Goal: Task Accomplishment & Management: Manage account settings

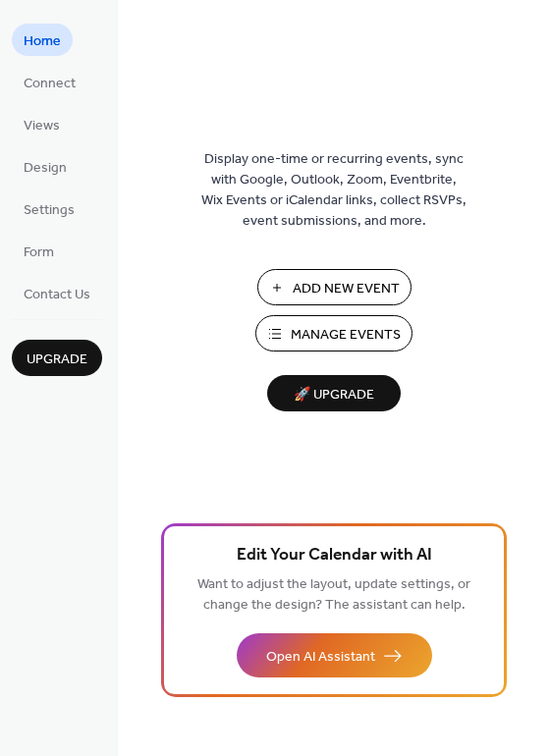
click at [339, 337] on span "Manage Events" at bounding box center [346, 335] width 110 height 21
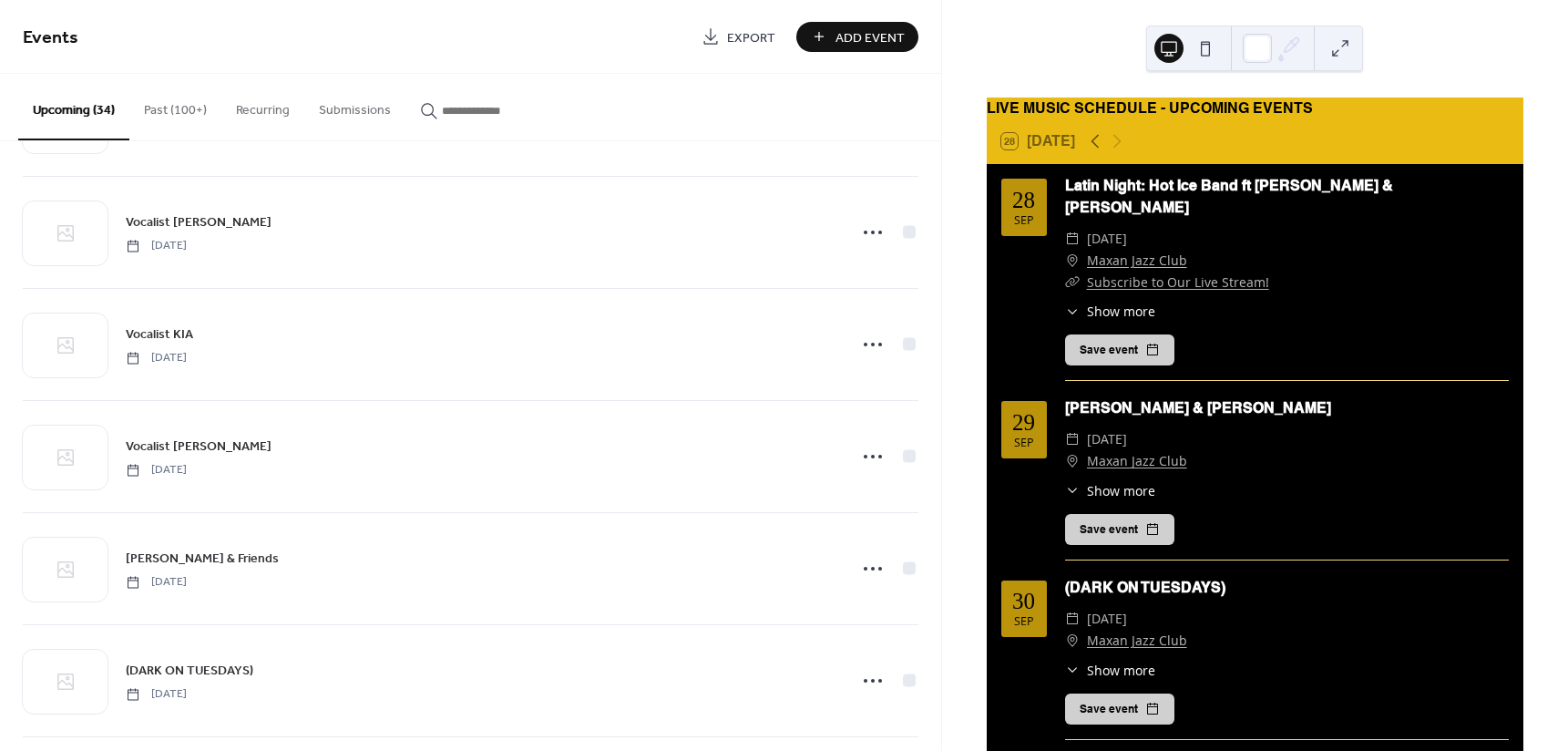
scroll to position [638, 0]
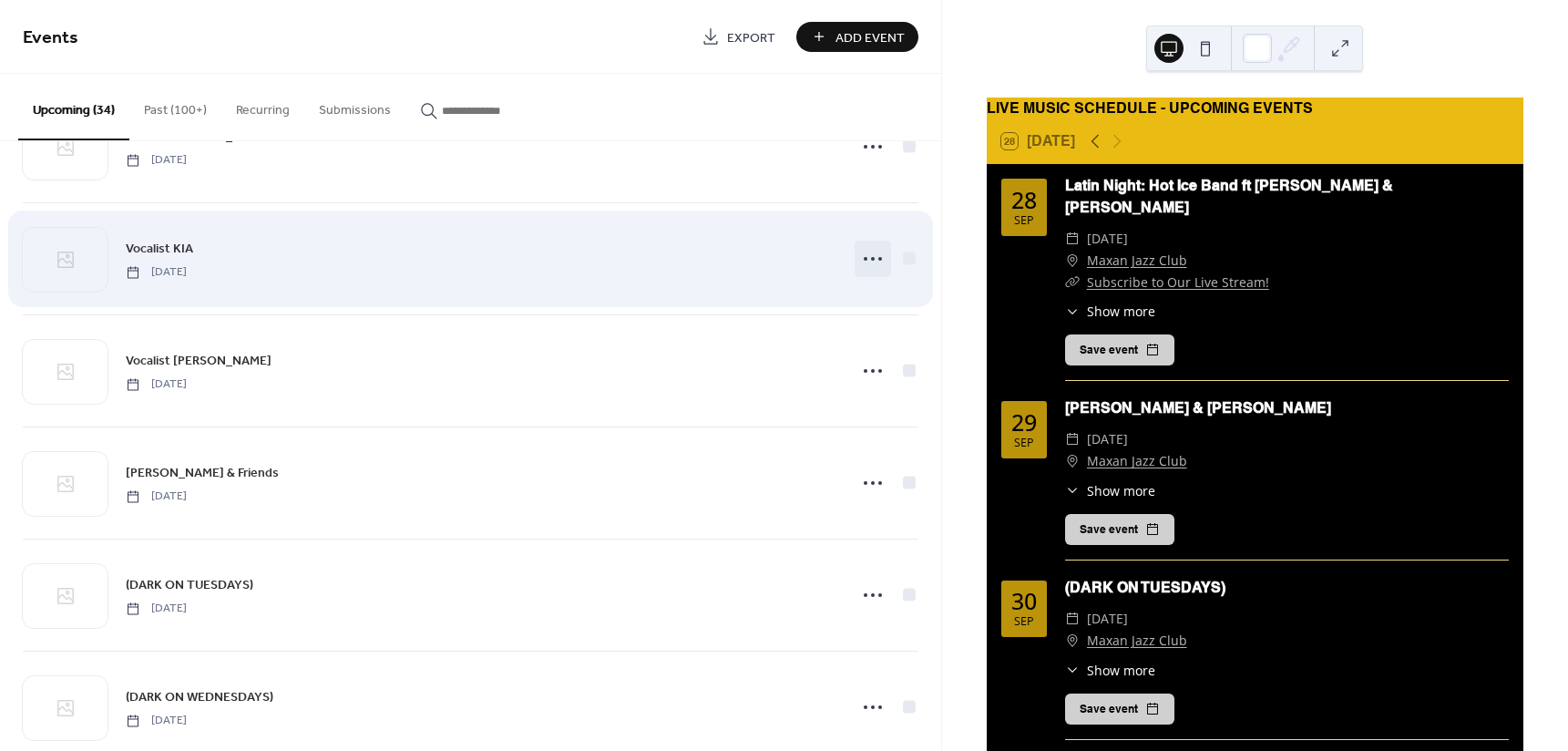
click at [870, 272] on icon at bounding box center [872, 258] width 29 height 29
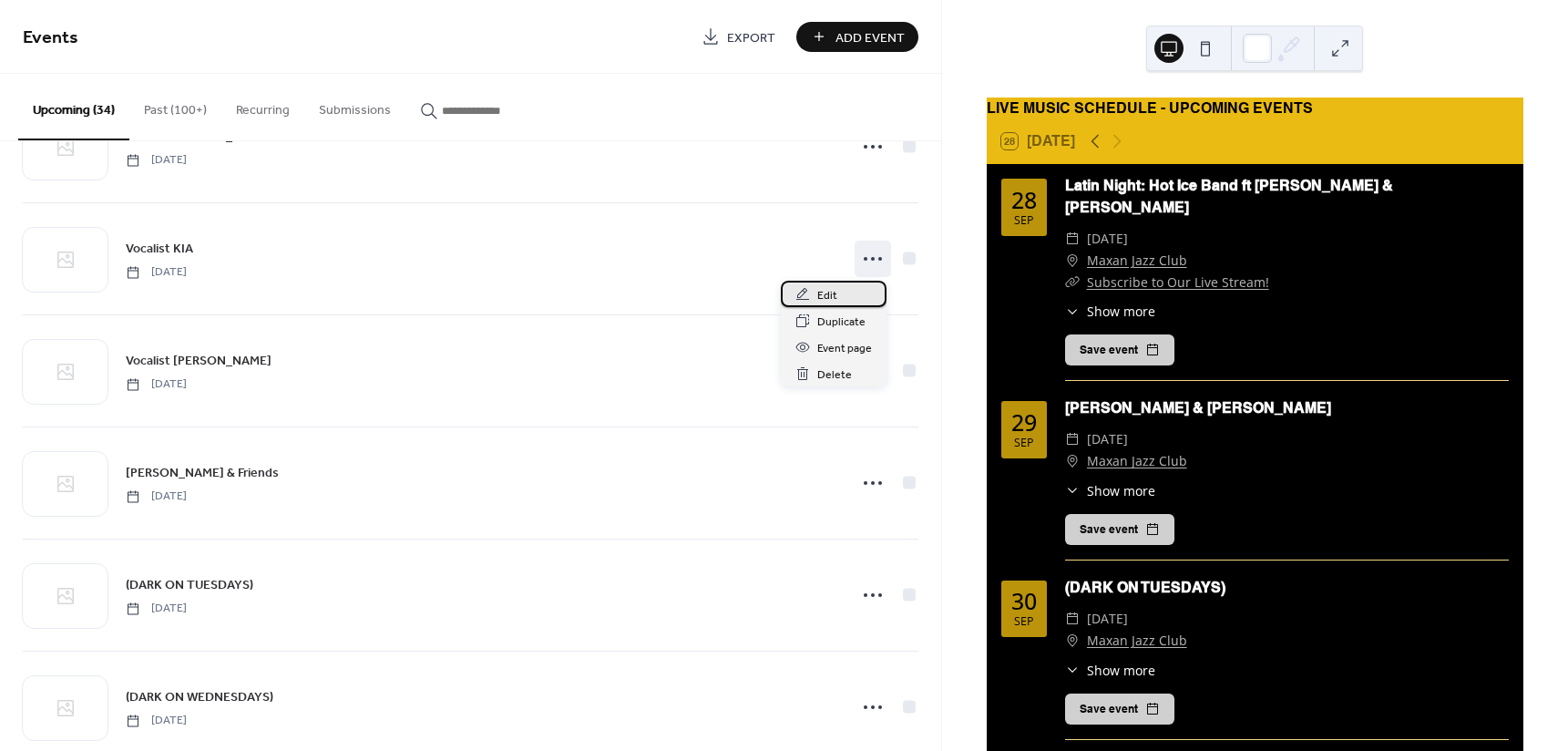
click at [836, 286] on div "Edit" at bounding box center [833, 293] width 106 height 26
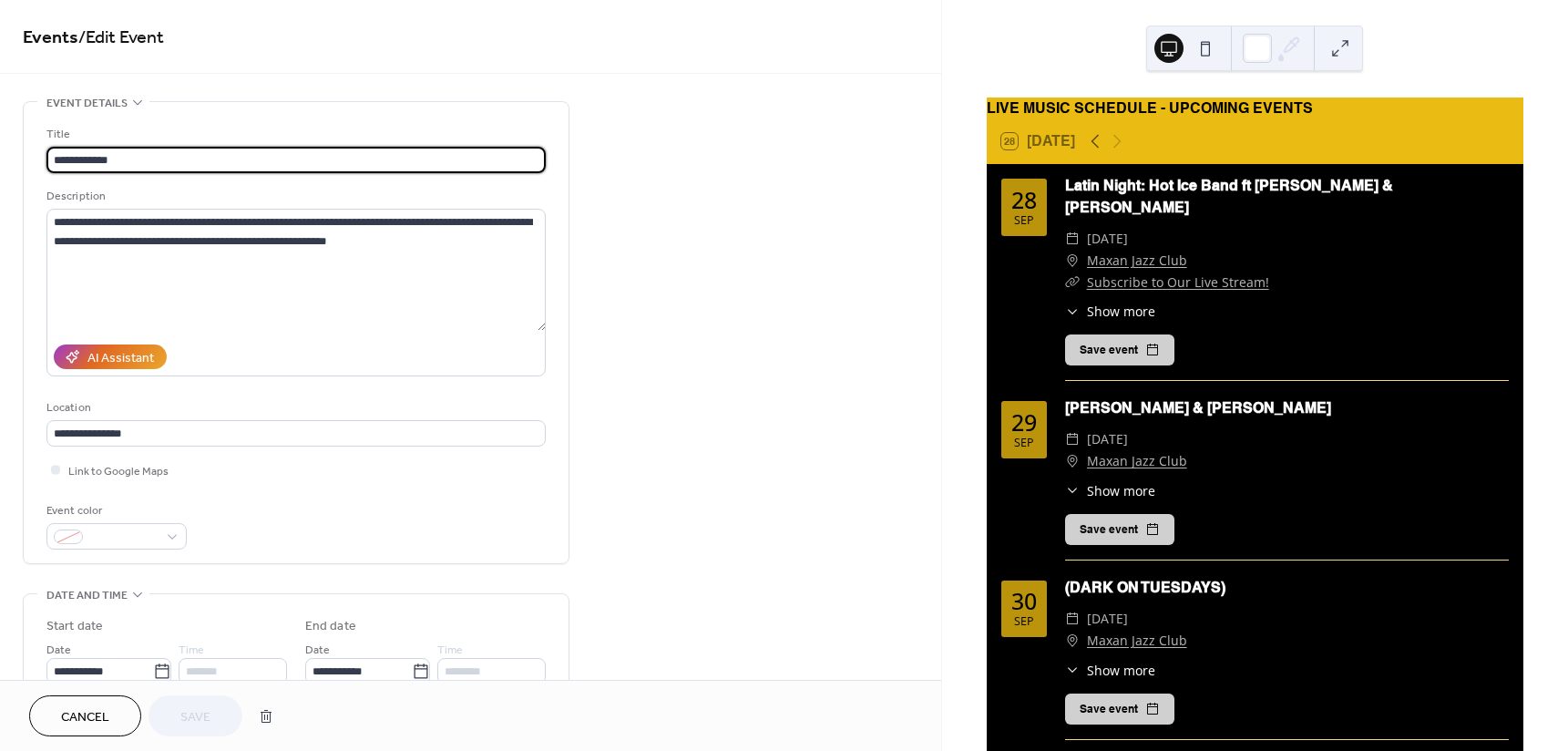
drag, startPoint x: 87, startPoint y: 724, endPoint x: 94, endPoint y: 717, distance: 9.9
click at [87, 724] on span "Cancel" at bounding box center [85, 718] width 48 height 19
